Goal: Task Accomplishment & Management: Manage account settings

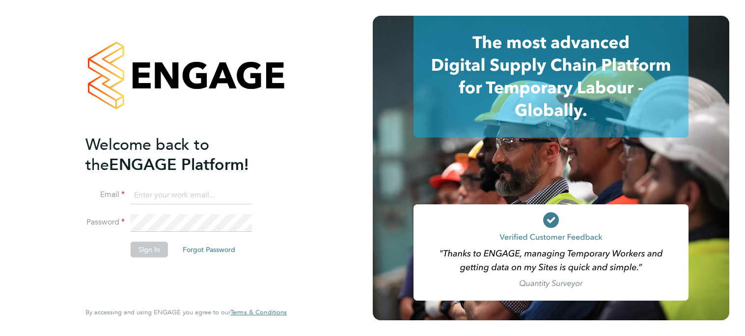
type input "[PERSON_NAME][EMAIL_ADDRESS][PERSON_NAME][DOMAIN_NAME]"
click at [145, 252] on button "Sign In" at bounding box center [149, 250] width 37 height 16
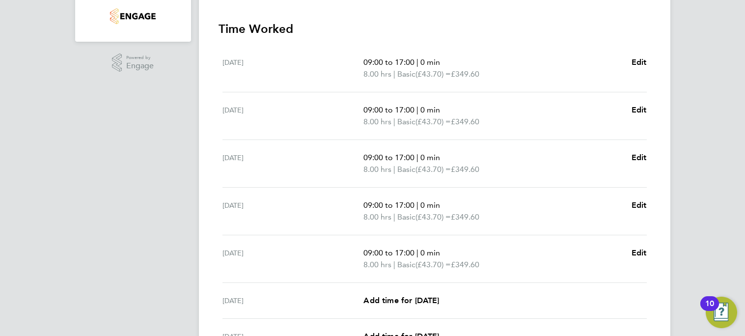
scroll to position [373, 0]
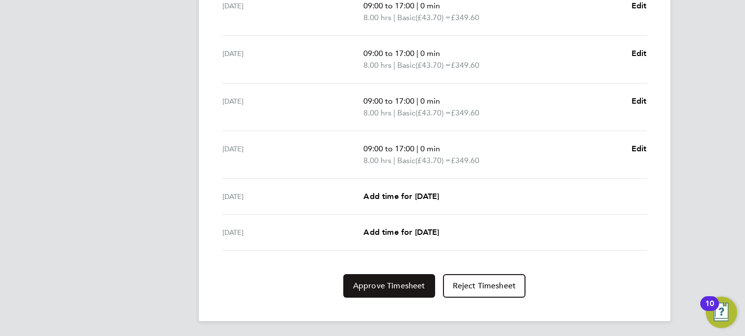
click at [368, 286] on span "Approve Timesheet" at bounding box center [389, 286] width 72 height 10
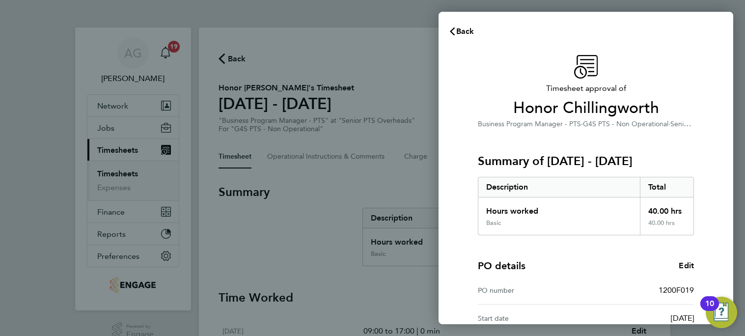
scroll to position [106, 0]
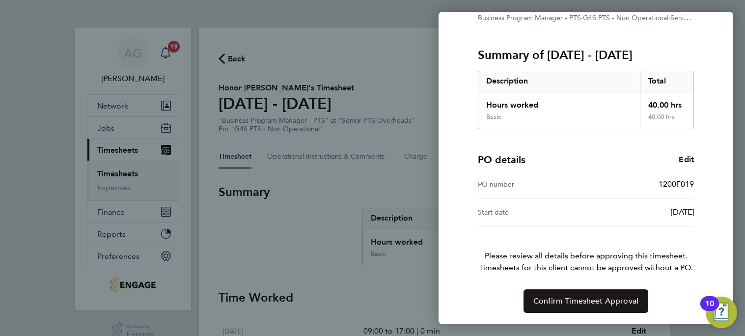
click at [543, 296] on span "Confirm Timesheet Approval" at bounding box center [585, 301] width 105 height 10
